Goal: Task Accomplishment & Management: Manage account settings

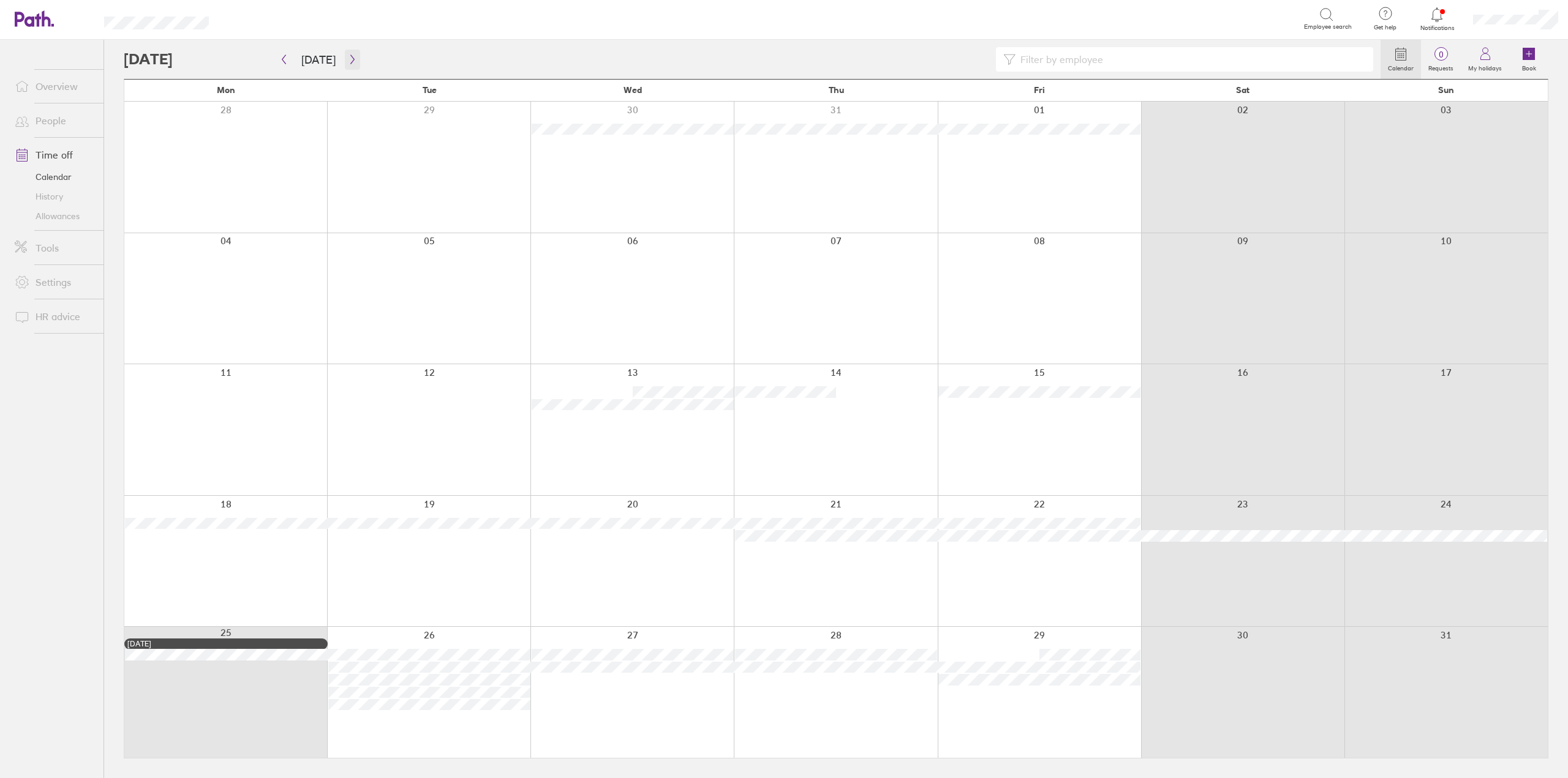
click at [348, 57] on icon "button" at bounding box center [353, 59] width 9 height 10
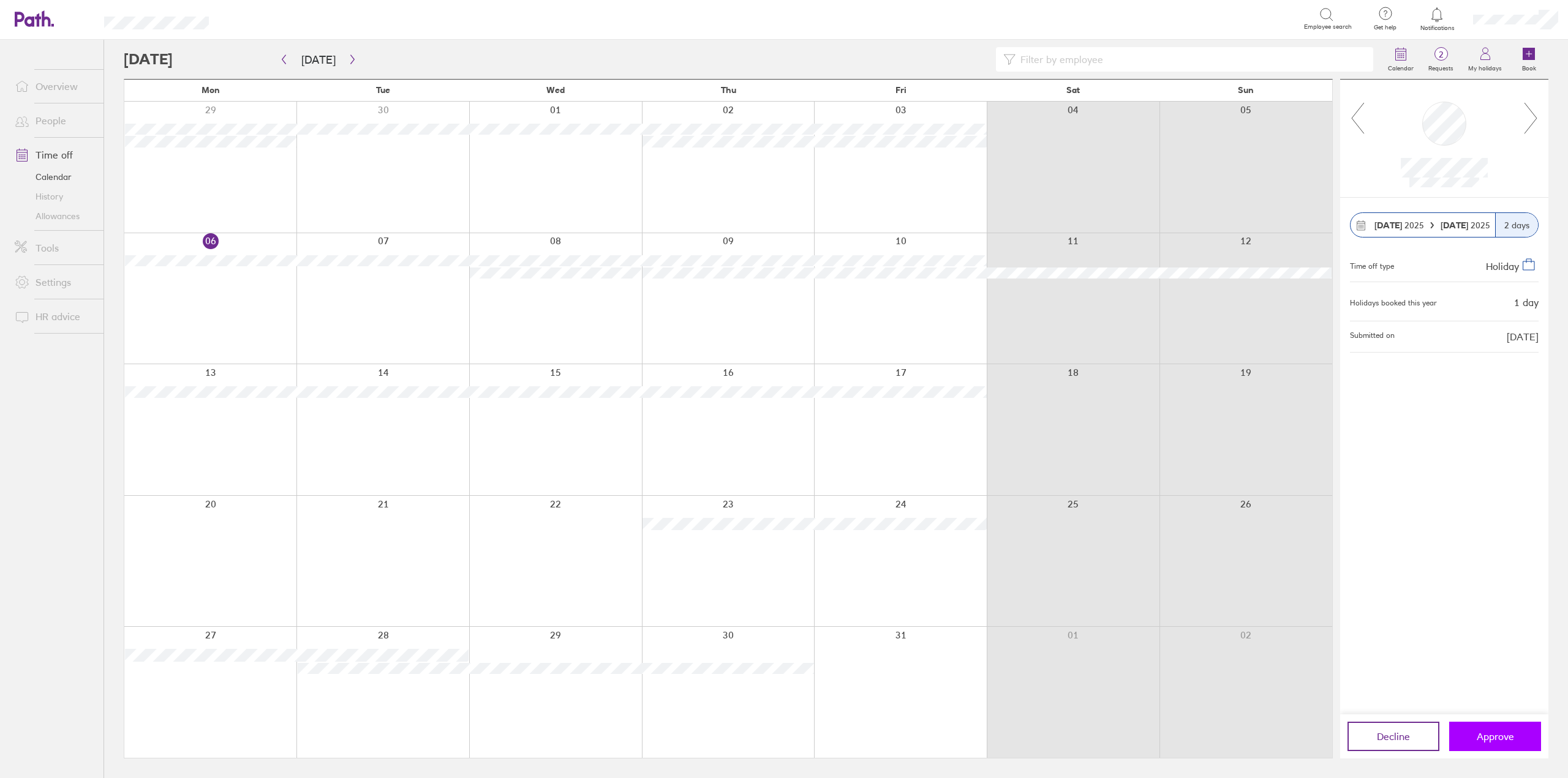
click at [1502, 725] on button "Approve" at bounding box center [1495, 737] width 92 height 30
click at [1506, 736] on span "Approve" at bounding box center [1495, 737] width 38 height 11
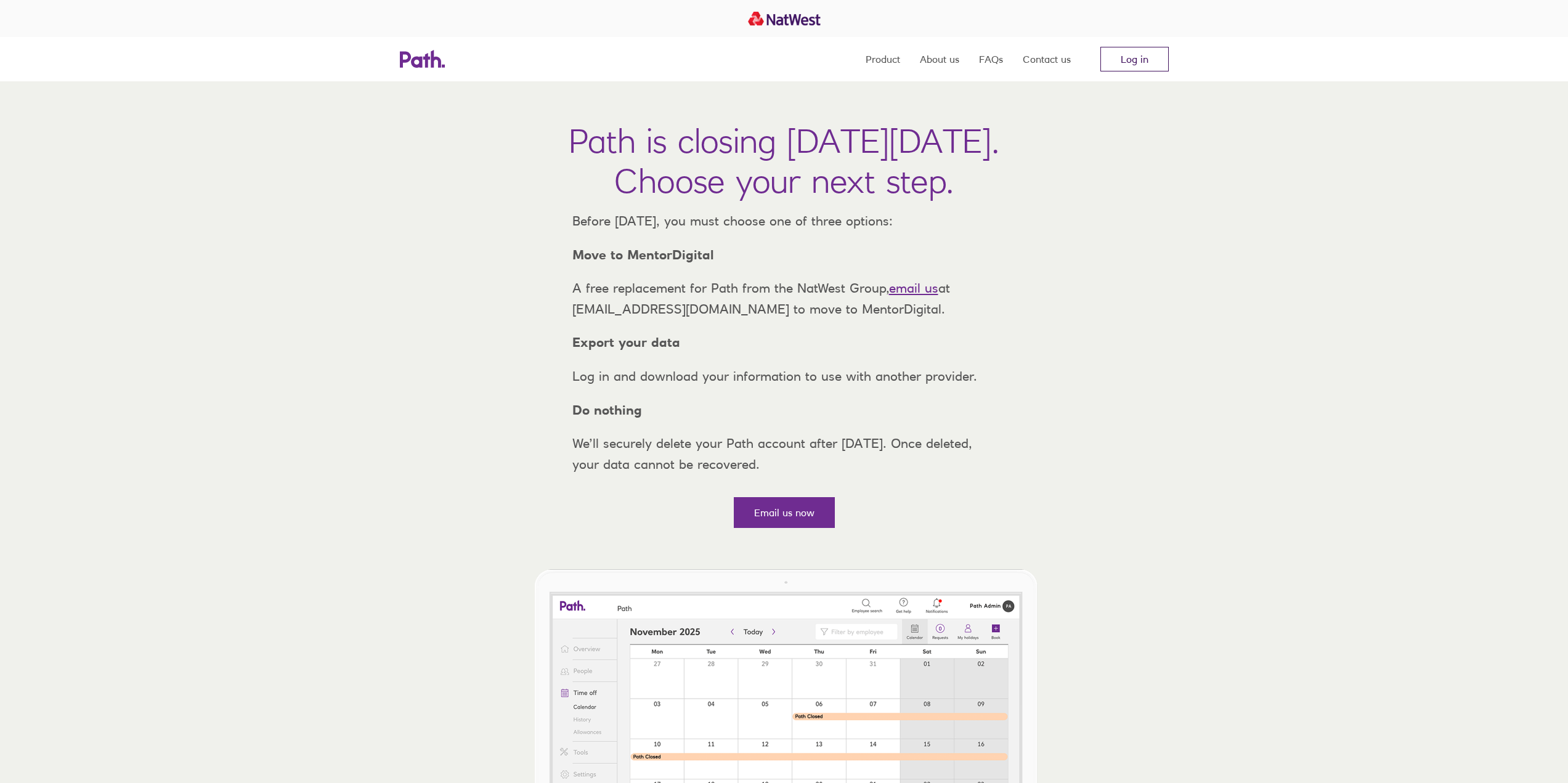
drag, startPoint x: 1172, startPoint y: 61, endPoint x: 1155, endPoint y: 63, distance: 17.1
click at [1171, 62] on div "Product About us FAQs Contact us Log in" at bounding box center [784, 59] width 789 height 44
click at [1130, 61] on link "Log in" at bounding box center [1135, 59] width 69 height 24
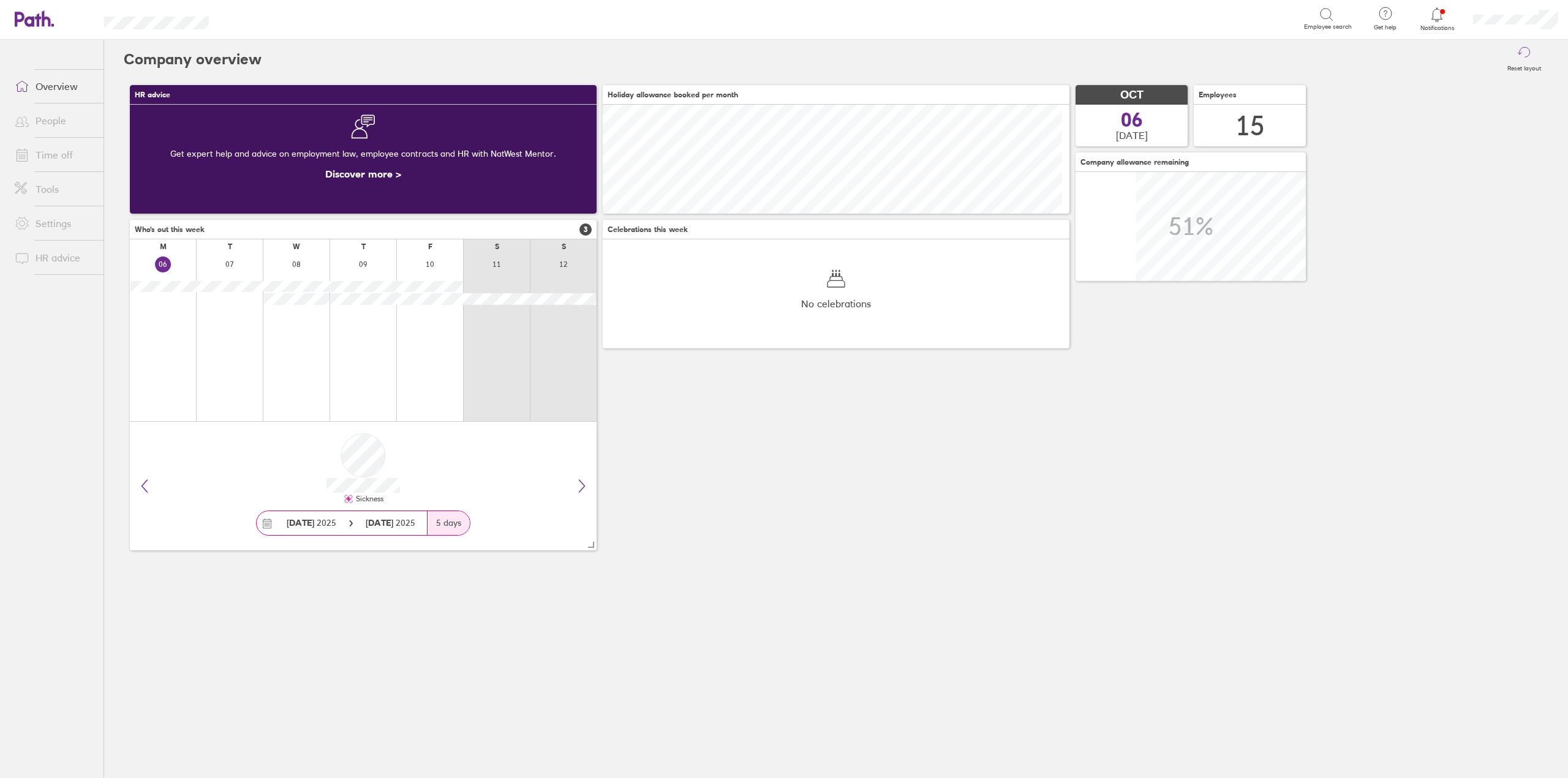
scroll to position [109, 467]
